Goal: Task Accomplishment & Management: Manage account settings

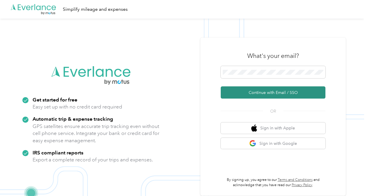
click at [260, 92] on button "Continue with Email / SSO" at bounding box center [273, 92] width 105 height 12
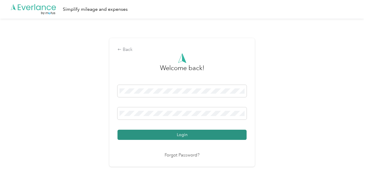
click at [180, 130] on button "Login" at bounding box center [181, 135] width 129 height 10
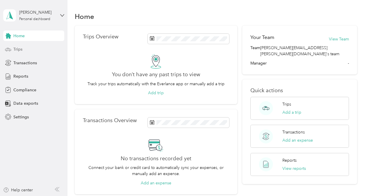
click at [29, 48] on div "Trips" at bounding box center [33, 49] width 61 height 10
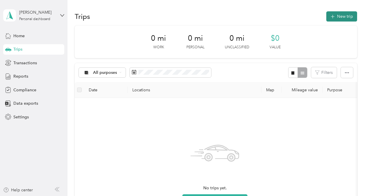
click at [332, 17] on icon "button" at bounding box center [332, 17] width 4 height 4
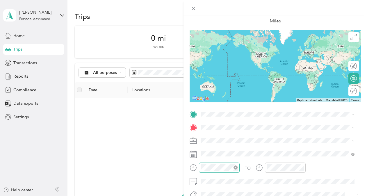
scroll to position [58, 0]
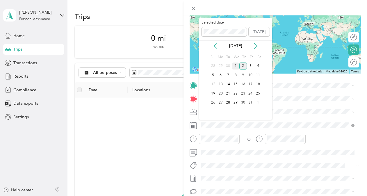
click at [237, 67] on div "1" at bounding box center [236, 65] width 8 height 7
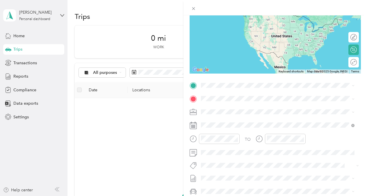
scroll to position [29, 0]
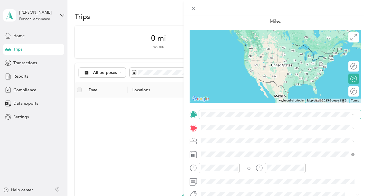
click at [219, 112] on span at bounding box center [280, 114] width 162 height 9
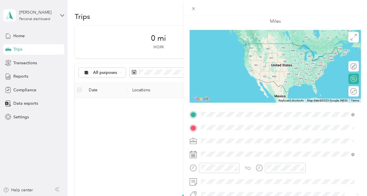
click at [230, 46] on strong "Base Location" at bounding box center [225, 45] width 27 height 5
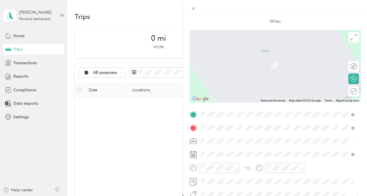
click at [233, 61] on div "LEGO Site [STREET_ADDRESS][PERSON_NAME][US_STATE]" at bounding box center [257, 62] width 90 height 12
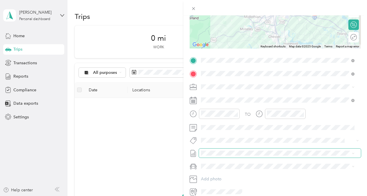
scroll to position [87, 0]
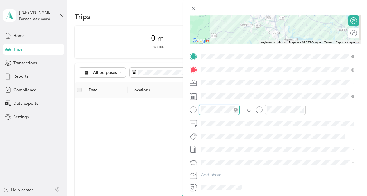
click at [201, 105] on div at bounding box center [219, 110] width 41 height 10
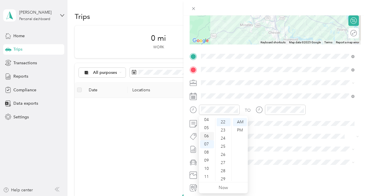
click at [206, 133] on div "06" at bounding box center [207, 136] width 14 height 8
click at [223, 122] on div "40" at bounding box center [223, 123] width 14 height 8
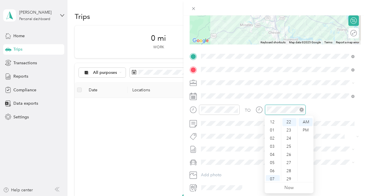
scroll to position [35, 0]
click at [273, 143] on div "07" at bounding box center [273, 144] width 14 height 8
click at [289, 144] on div "14" at bounding box center [289, 144] width 14 height 8
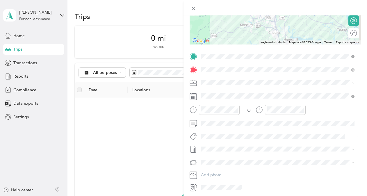
click at [330, 113] on div "TO" at bounding box center [274, 112] width 171 height 14
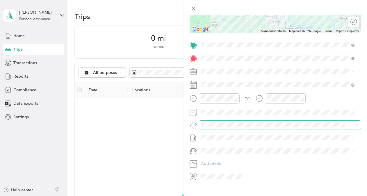
scroll to position [109, 0]
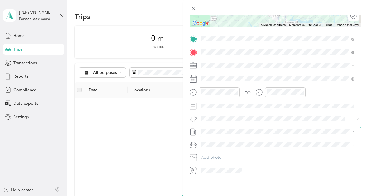
click at [354, 127] on span at bounding box center [280, 131] width 162 height 9
click at [223, 150] on span "Toyota 4Runner" at bounding box center [217, 150] width 29 height 5
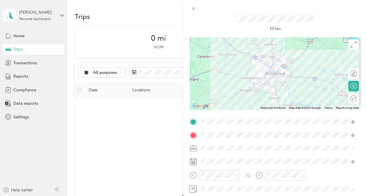
scroll to position [0, 0]
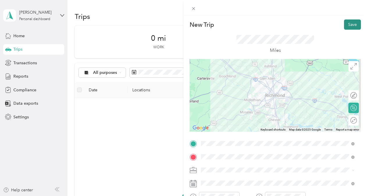
click at [348, 24] on button "Save" at bounding box center [352, 24] width 17 height 10
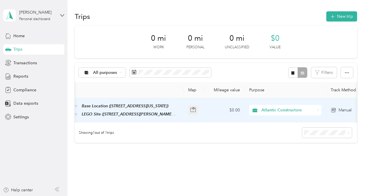
scroll to position [0, 87]
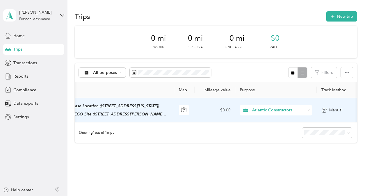
click at [215, 111] on td "$0.00" at bounding box center [214, 110] width 41 height 24
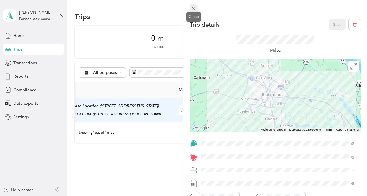
click at [194, 8] on icon at bounding box center [193, 8] width 3 height 3
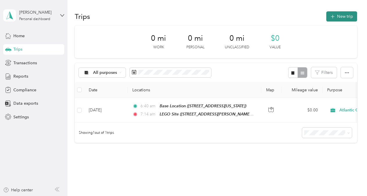
click at [341, 15] on button "New trip" at bounding box center [341, 16] width 31 height 10
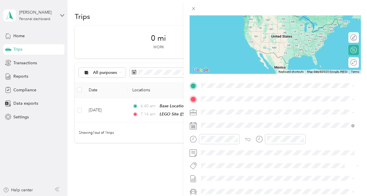
scroll to position [58, 0]
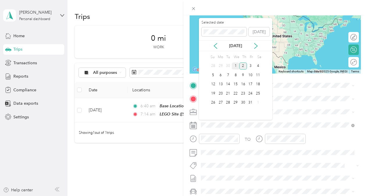
click at [235, 66] on div "1" at bounding box center [236, 65] width 8 height 7
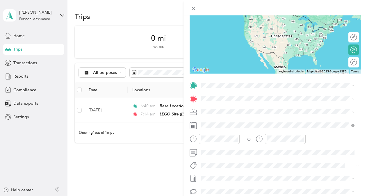
click at [241, 155] on div "Base Location [STREET_ADDRESS][US_STATE]" at bounding box center [241, 148] width 58 height 12
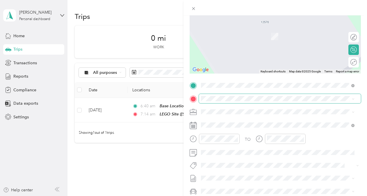
click at [225, 101] on span at bounding box center [280, 98] width 162 height 9
click at [209, 126] on div "LEGO Site [STREET_ADDRESS][PERSON_NAME][US_STATE]" at bounding box center [277, 125] width 149 height 14
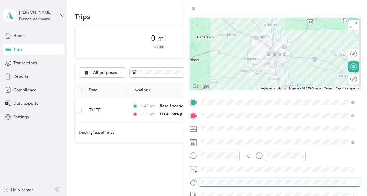
scroll to position [22, 0]
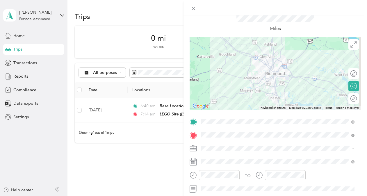
click at [225, 62] on strong "LEGO Site" at bounding box center [222, 60] width 20 height 5
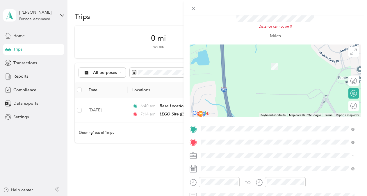
click at [226, 121] on strong "Base Location" at bounding box center [225, 117] width 27 height 5
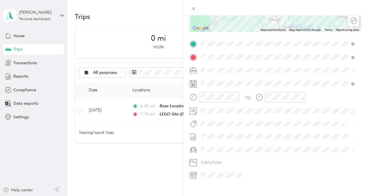
scroll to position [109, 0]
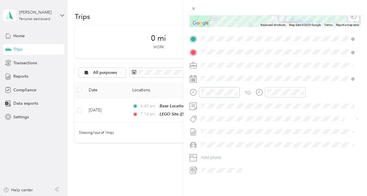
click at [194, 87] on div at bounding box center [214, 92] width 50 height 10
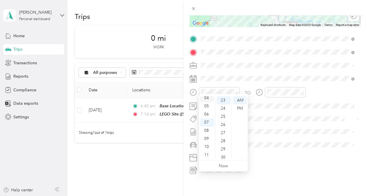
click at [207, 99] on div "04" at bounding box center [207, 98] width 14 height 8
click at [221, 100] on div "00" at bounding box center [223, 100] width 14 height 8
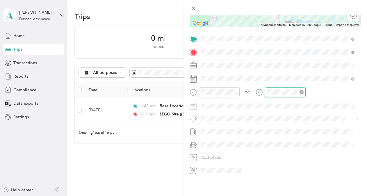
scroll to position [187, 0]
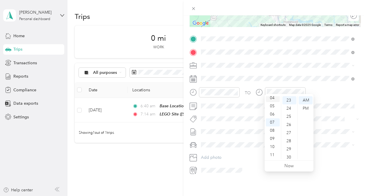
click at [272, 99] on div "04" at bounding box center [273, 98] width 14 height 8
click at [289, 147] on div "36" at bounding box center [289, 148] width 14 height 8
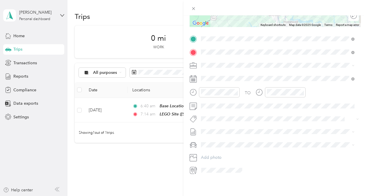
click at [341, 121] on div "TO Add photo" at bounding box center [274, 104] width 171 height 140
click at [230, 153] on ol "Toyota 4Runner Main Car" at bounding box center [277, 155] width 157 height 20
click at [228, 150] on span "Toyota 4Runner" at bounding box center [217, 150] width 29 height 5
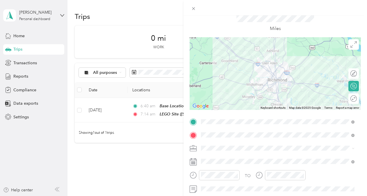
scroll to position [0, 0]
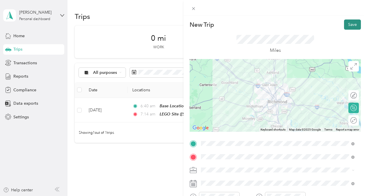
click at [347, 27] on button "Save" at bounding box center [352, 24] width 17 height 10
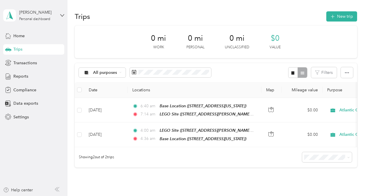
click at [233, 160] on div "Showing 2 out of 2 trips" at bounding box center [216, 157] width 282 height 20
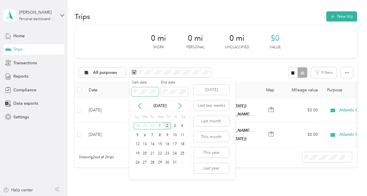
click at [132, 89] on span at bounding box center [144, 91] width 27 height 9
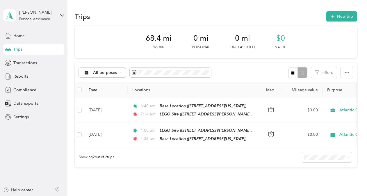
click at [241, 66] on div "All purposes Filters" at bounding box center [216, 72] width 282 height 19
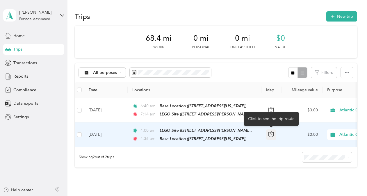
click at [269, 132] on icon "button" at bounding box center [270, 133] width 5 height 5
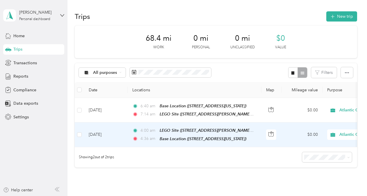
click at [299, 133] on td "$0.00" at bounding box center [302, 134] width 41 height 24
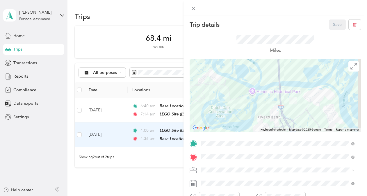
drag, startPoint x: 275, startPoint y: 116, endPoint x: 228, endPoint y: 73, distance: 63.3
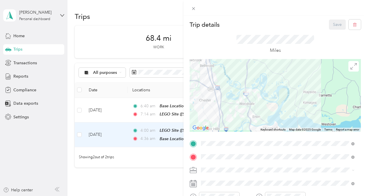
drag, startPoint x: 236, startPoint y: 78, endPoint x: 235, endPoint y: 110, distance: 32.0
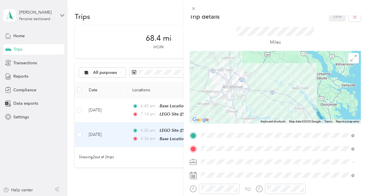
drag, startPoint x: 232, startPoint y: 87, endPoint x: 248, endPoint y: 112, distance: 29.1
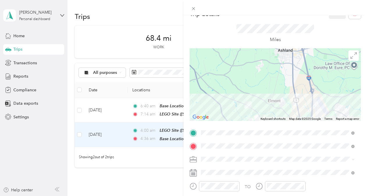
scroll to position [0, 0]
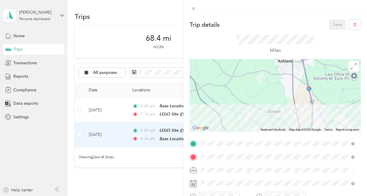
drag, startPoint x: 283, startPoint y: 109, endPoint x: 271, endPoint y: 53, distance: 57.3
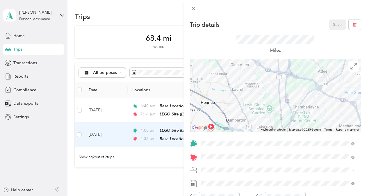
drag, startPoint x: 283, startPoint y: 94, endPoint x: 274, endPoint y: 100, distance: 11.0
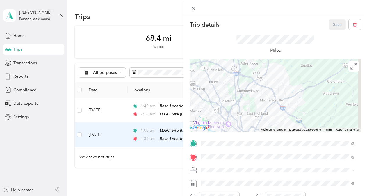
drag, startPoint x: 271, startPoint y: 107, endPoint x: 232, endPoint y: 85, distance: 44.6
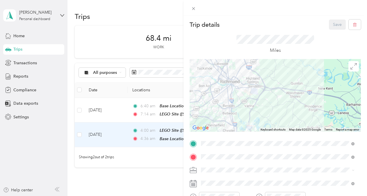
drag, startPoint x: 245, startPoint y: 103, endPoint x: 230, endPoint y: 69, distance: 36.6
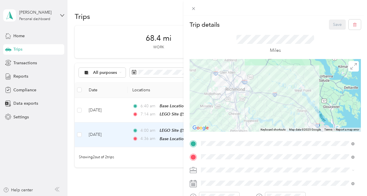
drag, startPoint x: 234, startPoint y: 99, endPoint x: 242, endPoint y: 99, distance: 8.1
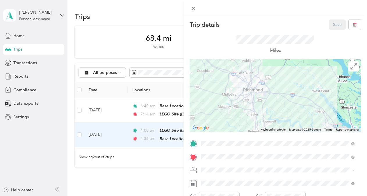
drag, startPoint x: 265, startPoint y: 103, endPoint x: 289, endPoint y: 102, distance: 23.8
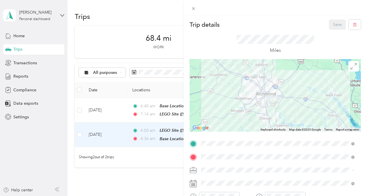
drag, startPoint x: 289, startPoint y: 102, endPoint x: 291, endPoint y: 108, distance: 5.9
click at [193, 8] on icon at bounding box center [193, 8] width 5 height 5
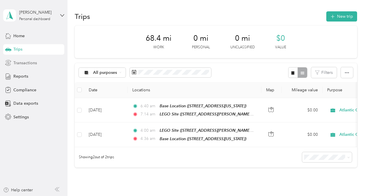
click at [18, 62] on span "Transactions" at bounding box center [25, 63] width 24 height 6
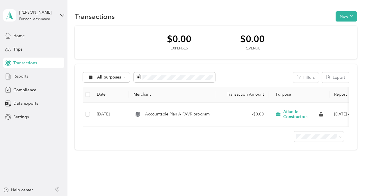
click at [22, 78] on span "Reports" at bounding box center [20, 76] width 15 height 6
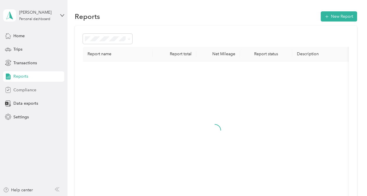
click at [24, 87] on span "Compliance" at bounding box center [24, 90] width 23 height 6
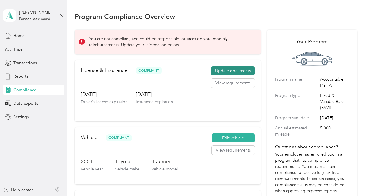
click at [221, 70] on button "Update documents" at bounding box center [233, 70] width 44 height 9
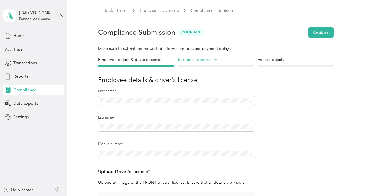
click at [198, 59] on h4 "Insurance declaration" at bounding box center [216, 60] width 76 height 6
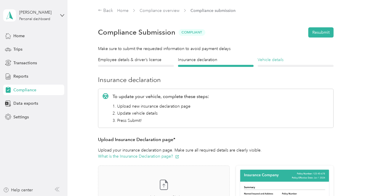
click at [266, 60] on h4 "Vehicle details" at bounding box center [295, 60] width 76 height 6
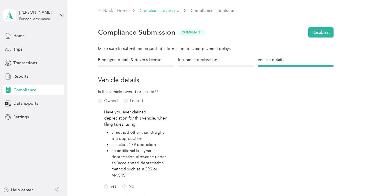
click at [161, 12] on link "Compliance overview" at bounding box center [159, 10] width 40 height 5
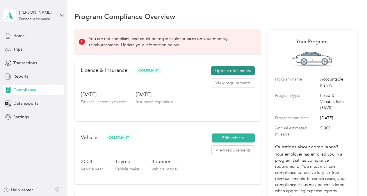
click at [225, 69] on button "Update documents" at bounding box center [233, 70] width 44 height 9
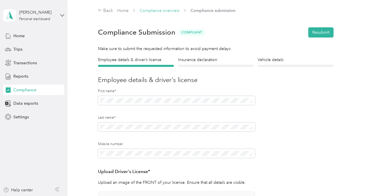
click at [155, 10] on link "Compliance overview" at bounding box center [159, 10] width 40 height 5
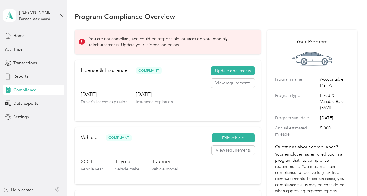
click at [201, 108] on div "[DATE] Driver’s license expiration [DATE] Insurance expiration" at bounding box center [168, 103] width 174 height 24
click at [18, 34] on span "Home" at bounding box center [18, 36] width 11 height 6
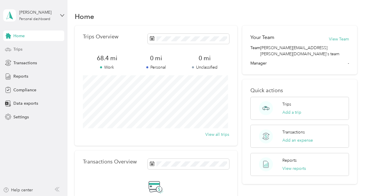
click at [24, 50] on div "Trips" at bounding box center [33, 49] width 61 height 10
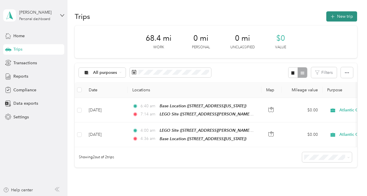
click at [335, 16] on button "New trip" at bounding box center [341, 16] width 31 height 10
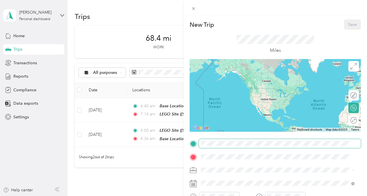
scroll to position [29, 0]
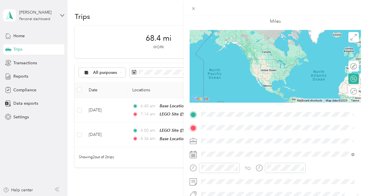
click at [232, 177] on div "Base Location [STREET_ADDRESS][US_STATE]" at bounding box center [277, 177] width 149 height 14
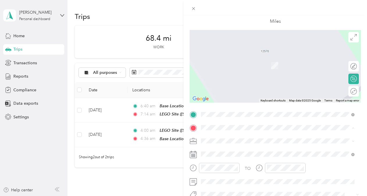
click at [228, 68] on strong "LEGO Site" at bounding box center [222, 67] width 20 height 5
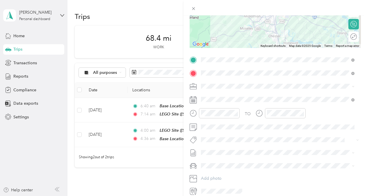
scroll to position [87, 0]
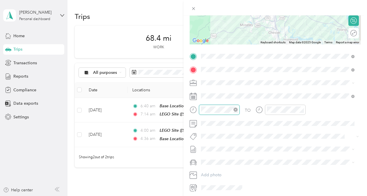
click at [200, 109] on div at bounding box center [219, 110] width 41 height 10
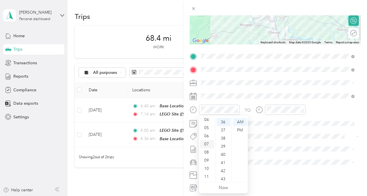
click at [206, 142] on div "07" at bounding box center [207, 144] width 14 height 8
click at [207, 135] on div "06" at bounding box center [207, 136] width 14 height 8
click at [222, 130] on div "30" at bounding box center [223, 131] width 14 height 8
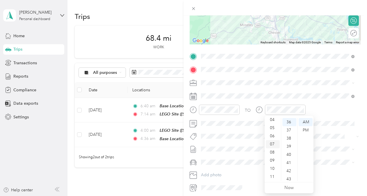
click at [272, 143] on div "07" at bounding box center [273, 144] width 14 height 8
click at [287, 142] on div "10" at bounding box center [289, 145] width 14 height 8
click at [328, 131] on div "TO Add photo" at bounding box center [274, 122] width 171 height 140
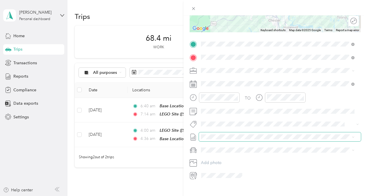
scroll to position [109, 0]
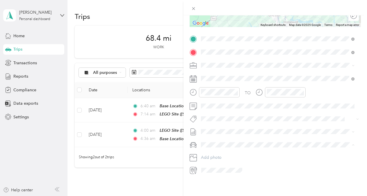
click at [247, 148] on div "Toyota 4Runner" at bounding box center [277, 150] width 149 height 6
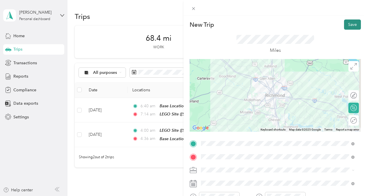
click at [349, 24] on button "Save" at bounding box center [352, 24] width 17 height 10
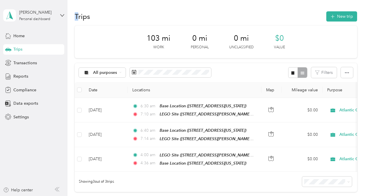
drag, startPoint x: 79, startPoint y: 15, endPoint x: 74, endPoint y: 15, distance: 4.9
click at [74, 15] on div "Trips New trip 103 mi Work 0 mi Personal 0 mi Unclassified $0 Value All purpose…" at bounding box center [215, 121] width 296 height 243
drag, startPoint x: 74, startPoint y: 15, endPoint x: 200, endPoint y: 12, distance: 126.4
click at [200, 12] on div "Trips New trip" at bounding box center [216, 16] width 282 height 12
drag, startPoint x: 91, startPoint y: 16, endPoint x: 76, endPoint y: 15, distance: 15.4
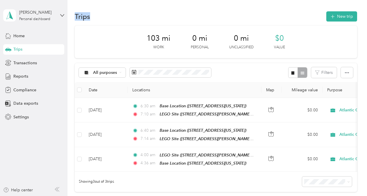
click at [76, 15] on div "Trips New trip" at bounding box center [216, 16] width 282 height 12
drag, startPoint x: 76, startPoint y: 15, endPoint x: 149, endPoint y: 16, distance: 73.5
click at [149, 16] on div "Trips New trip" at bounding box center [216, 16] width 282 height 12
click at [146, 16] on div "Trips New trip" at bounding box center [216, 16] width 282 height 12
